Goal: Task Accomplishment & Management: Manage account settings

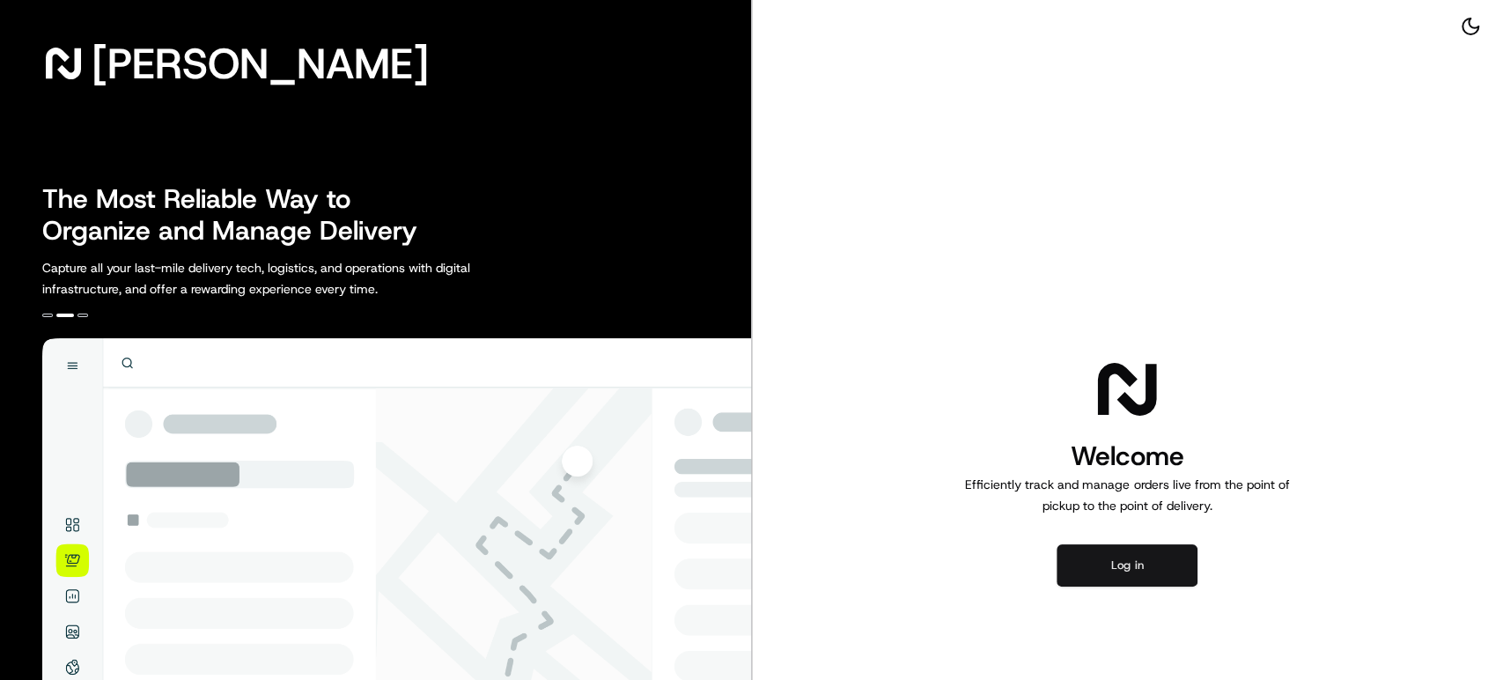
click at [1121, 571] on button "Log in" at bounding box center [1127, 565] width 141 height 42
